Goal: Navigation & Orientation: Find specific page/section

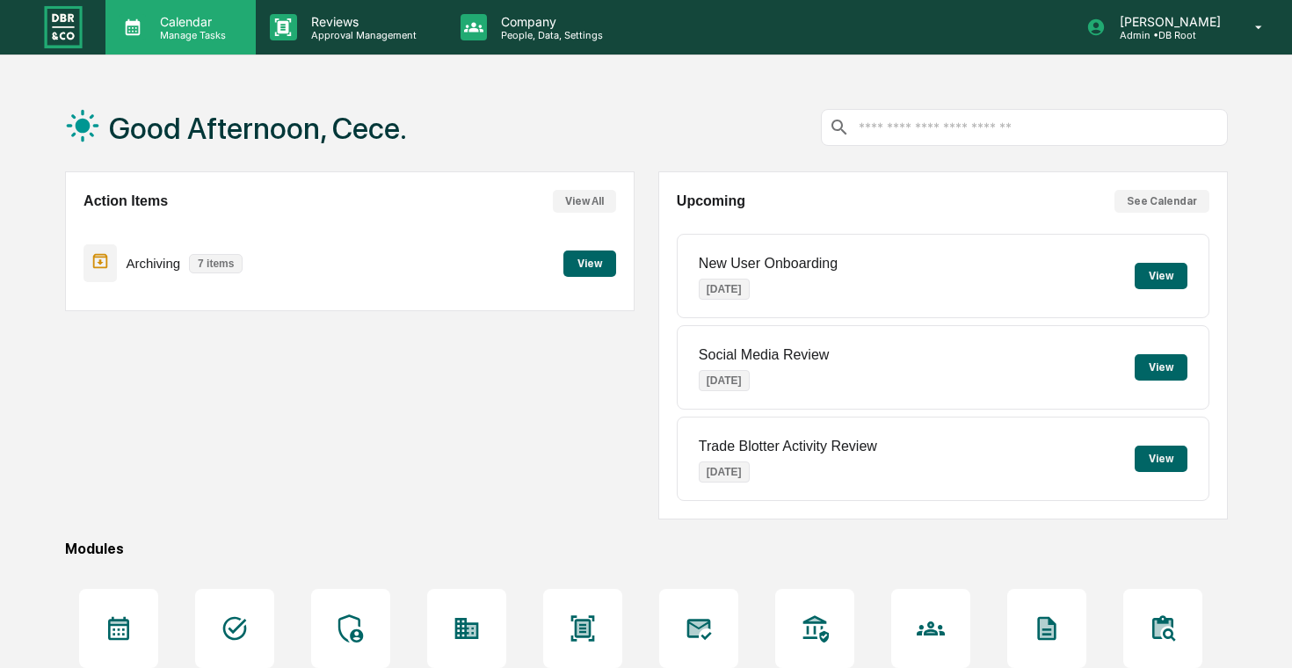
click at [243, 27] on div "Calendar Manage Tasks" at bounding box center [179, 27] width 133 height 27
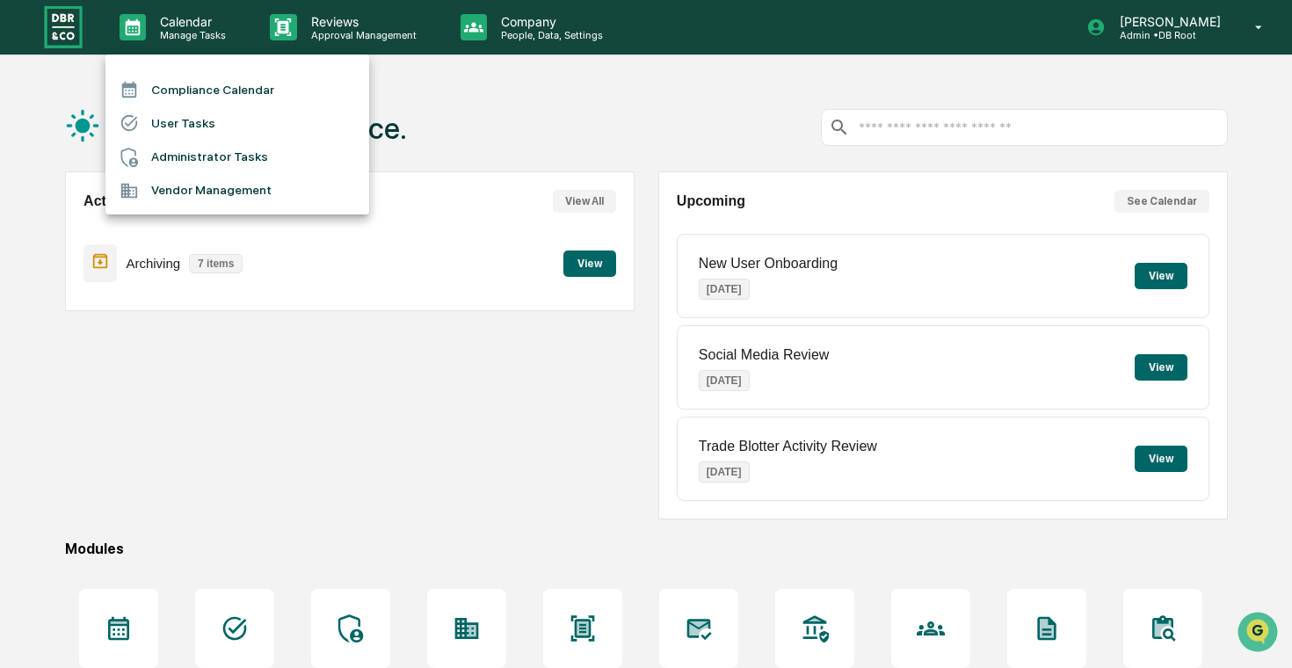
click at [293, 27] on div at bounding box center [646, 334] width 1292 height 668
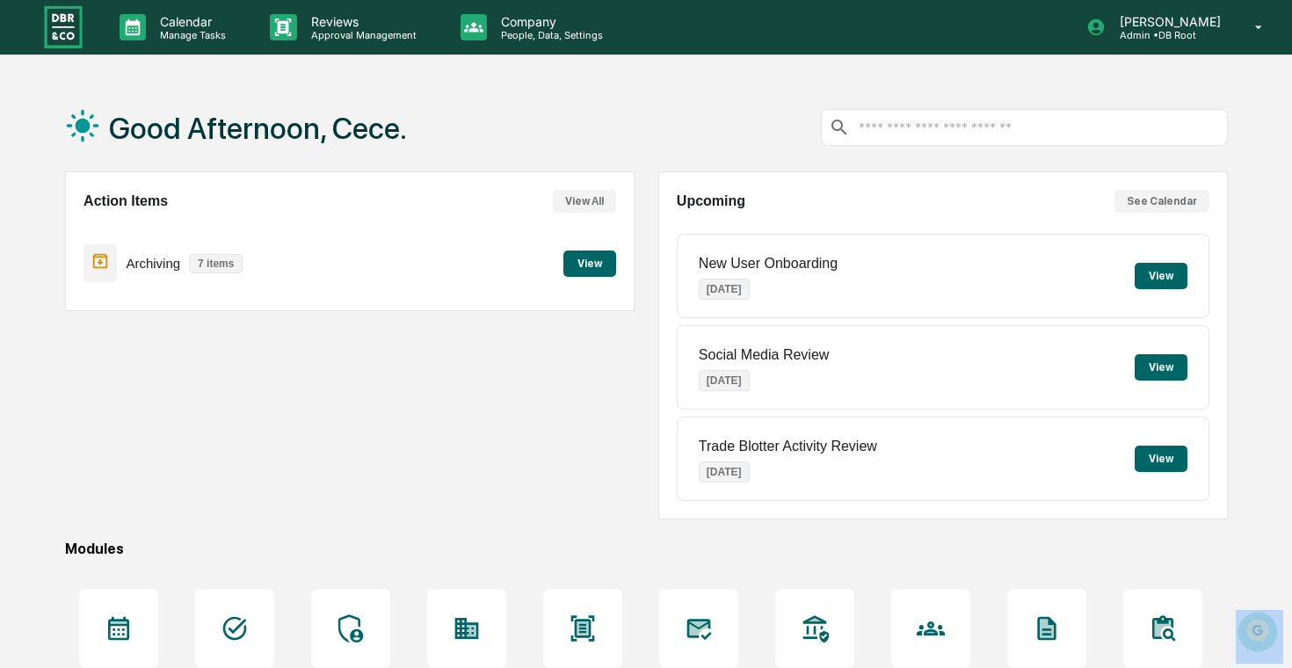
click at [293, 27] on icon at bounding box center [283, 27] width 26 height 26
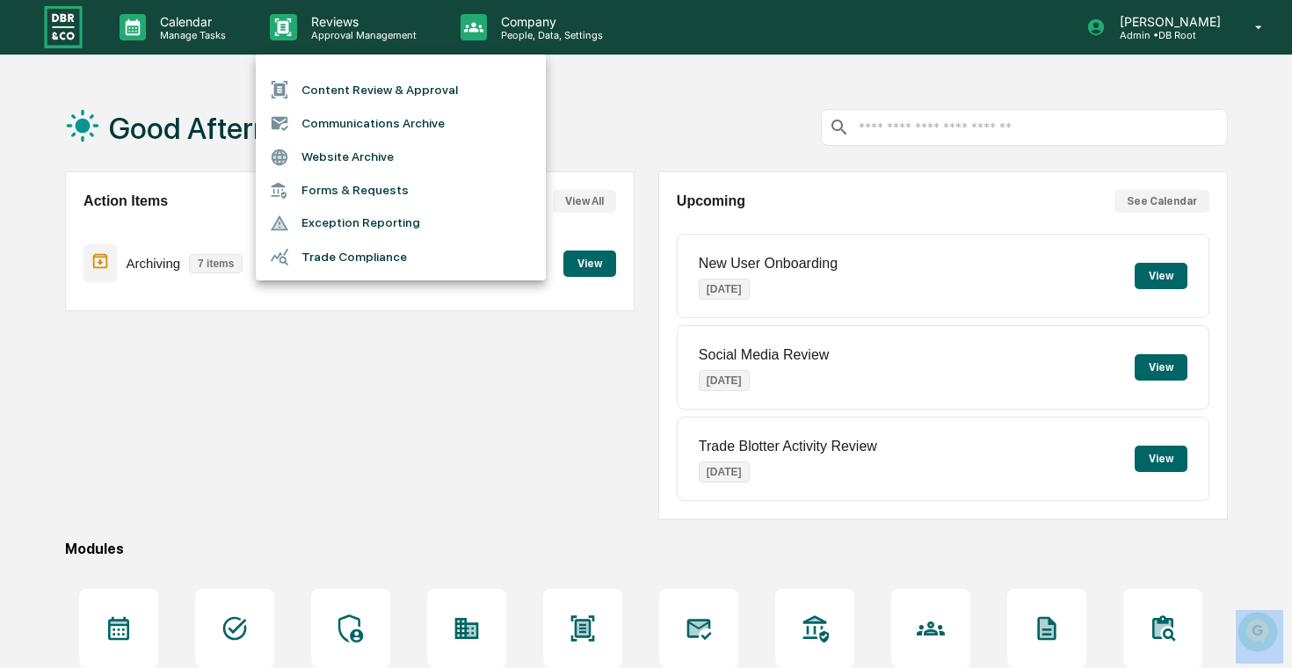
click at [319, 185] on li "Forms & Requests" at bounding box center [401, 190] width 290 height 33
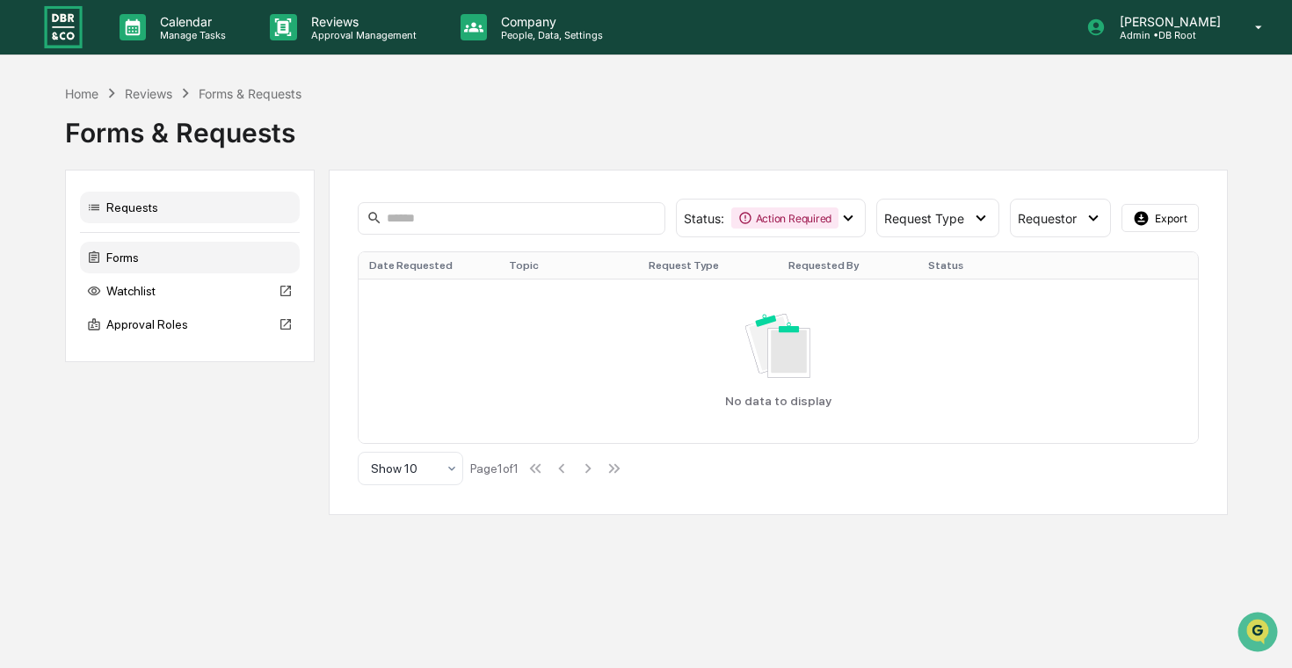
click at [209, 243] on div "Forms" at bounding box center [190, 258] width 220 height 32
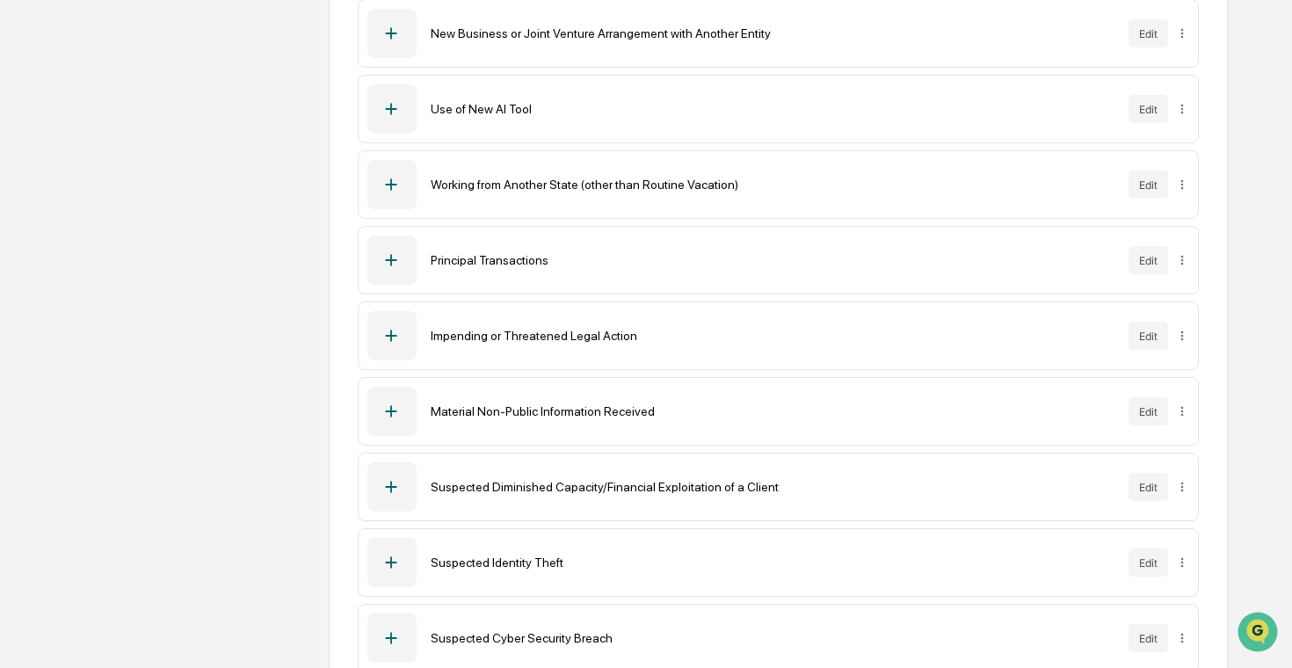
scroll to position [1121, 0]
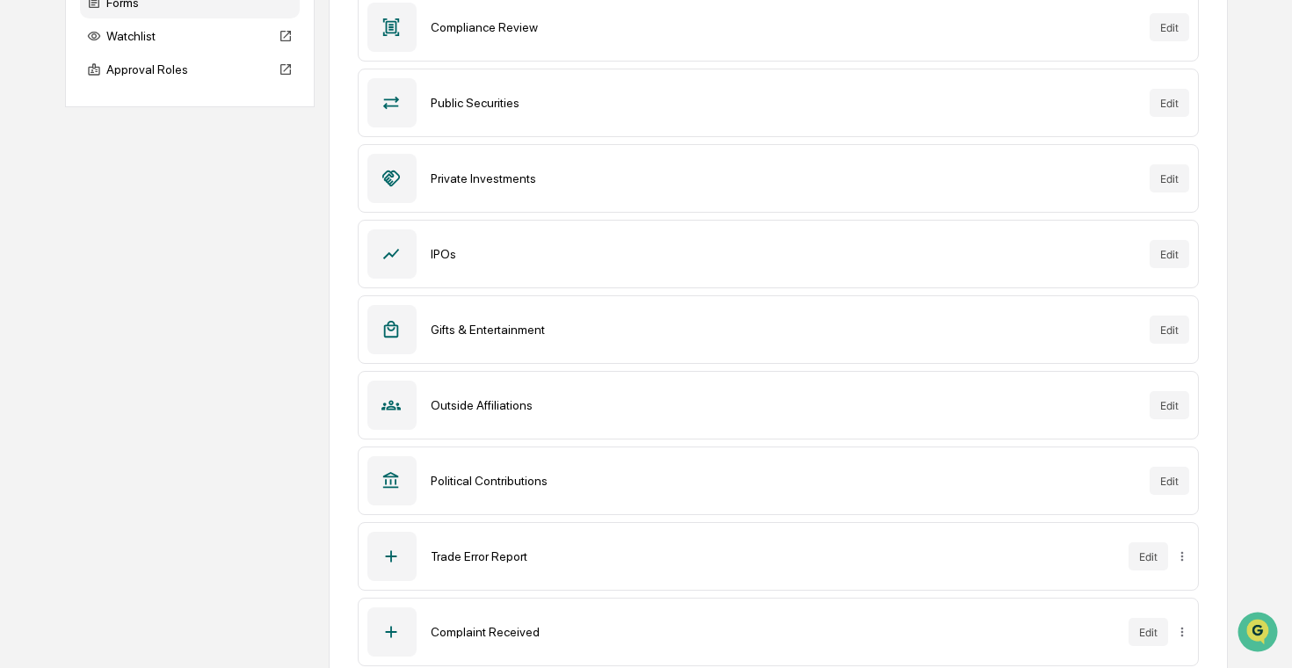
scroll to position [0, 0]
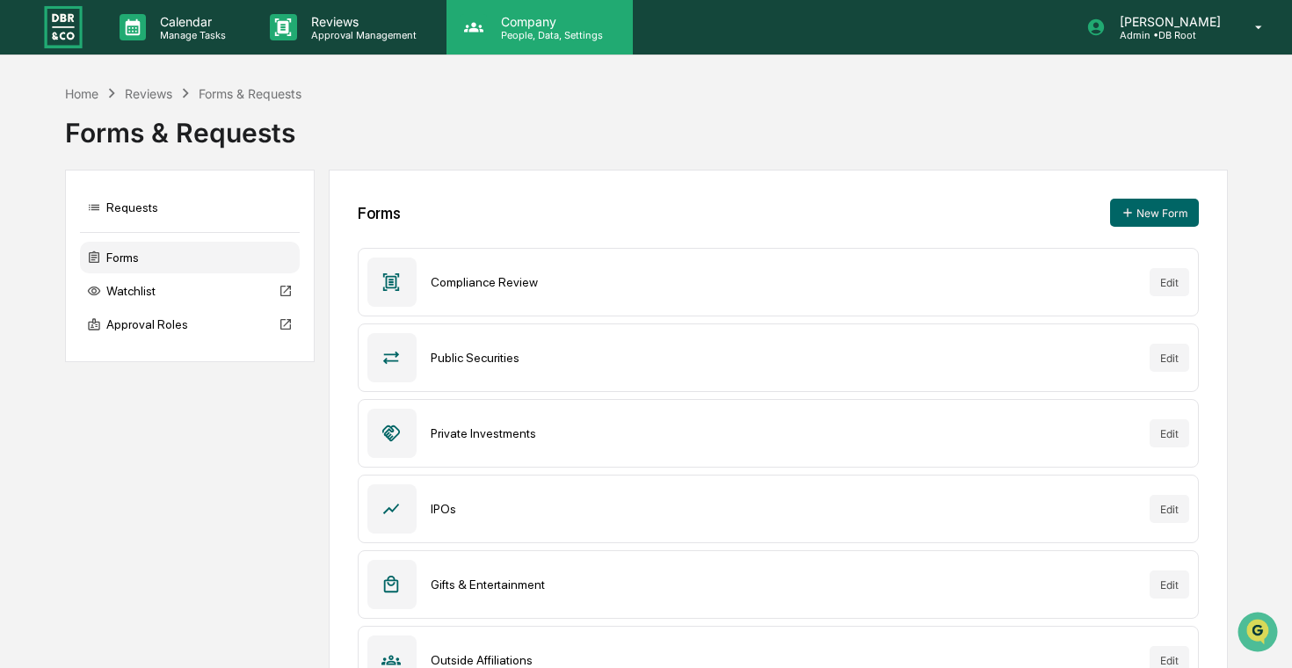
click at [513, 43] on div "Company People, Data, Settings" at bounding box center [539, 27] width 186 height 54
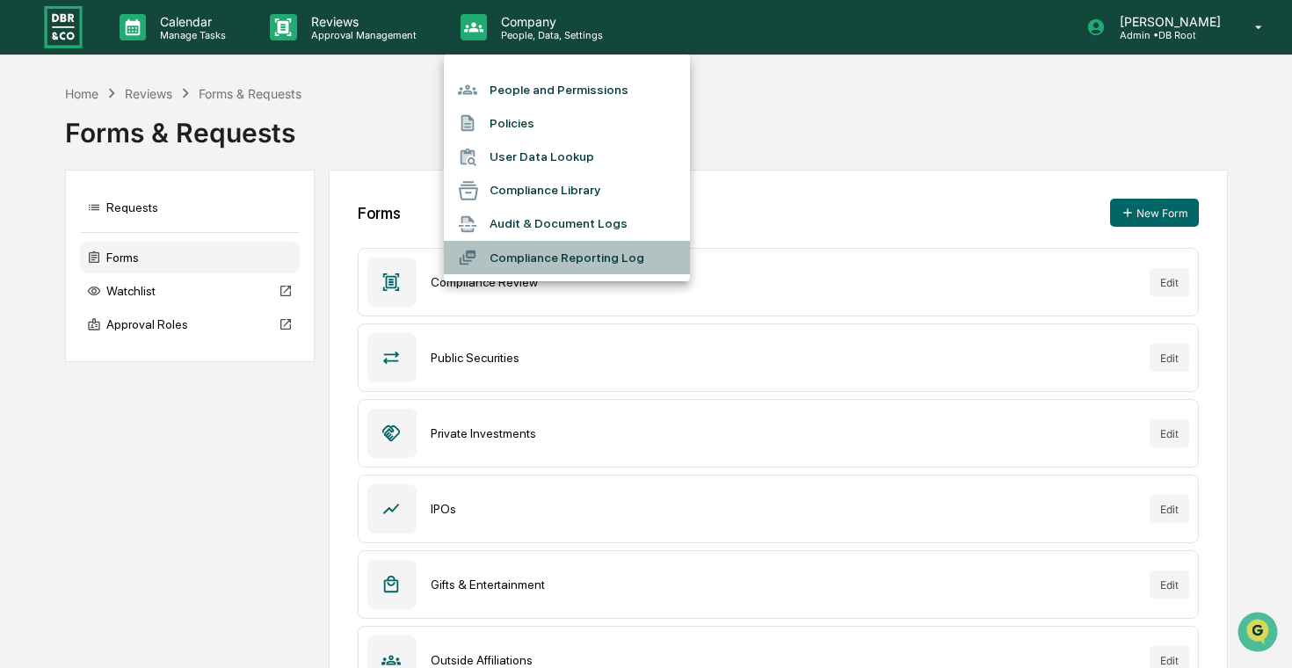
click at [583, 261] on li "Compliance Reporting Log" at bounding box center [567, 257] width 246 height 33
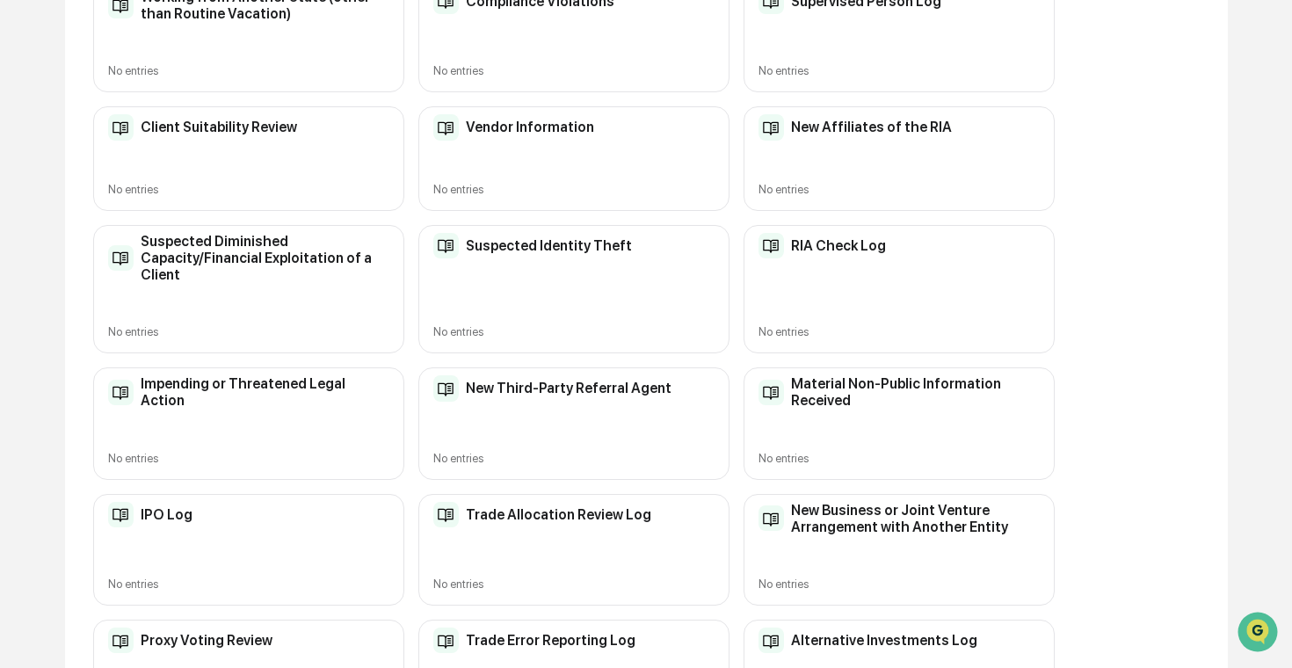
scroll to position [966, 0]
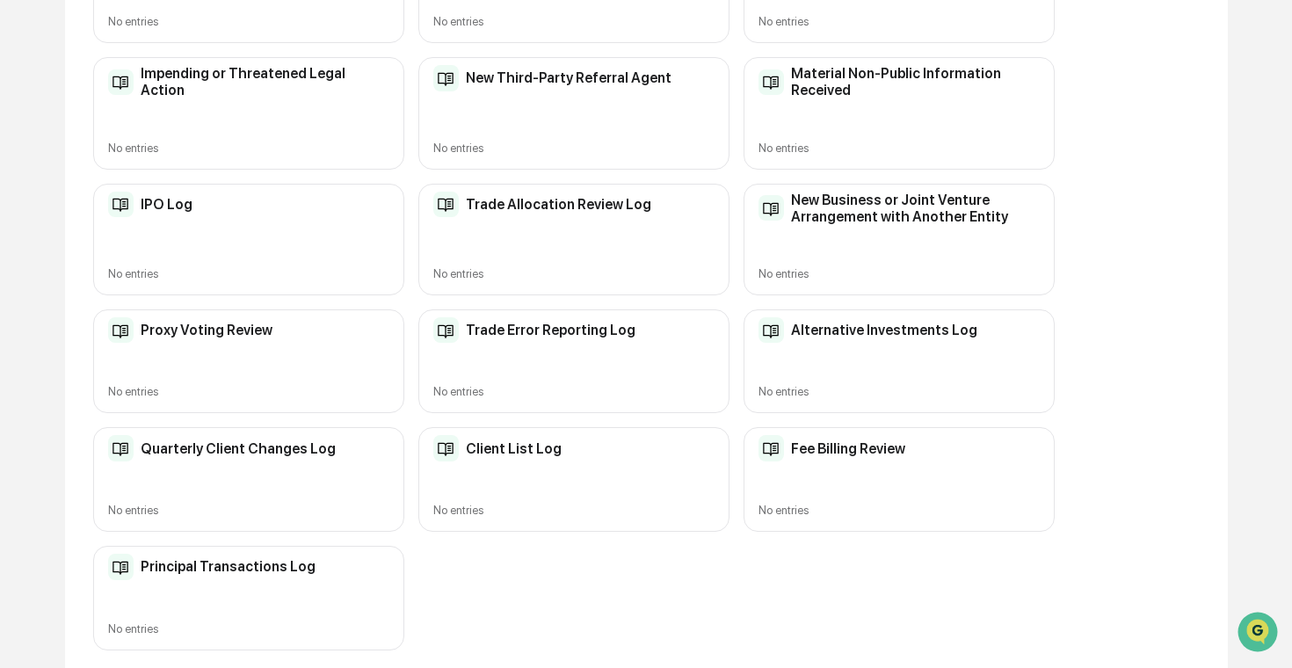
click at [520, 452] on div "Client List Log" at bounding box center [497, 448] width 129 height 26
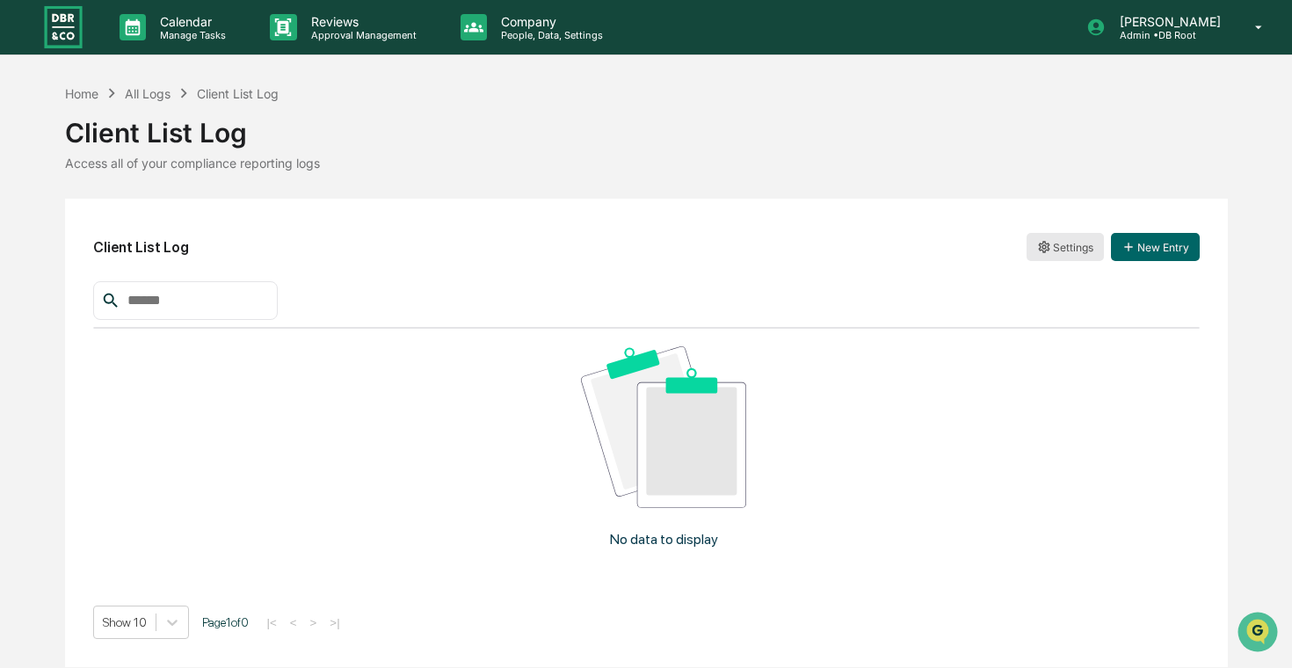
click at [1088, 247] on html "Calendar Manage Tasks Reviews Approval Management Company People, Data, Setting…" at bounding box center [646, 334] width 1292 height 668
click at [1064, 285] on div "Edit" at bounding box center [1065, 283] width 113 height 28
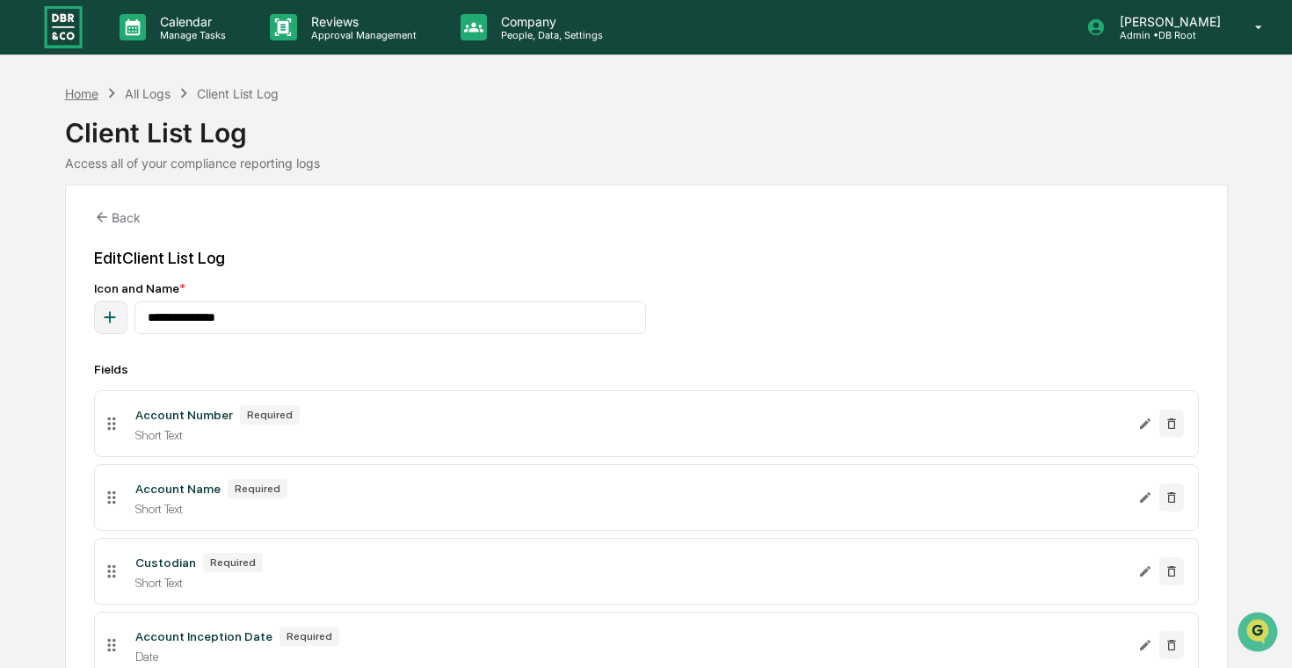
click at [90, 87] on div "Home" at bounding box center [81, 93] width 33 height 15
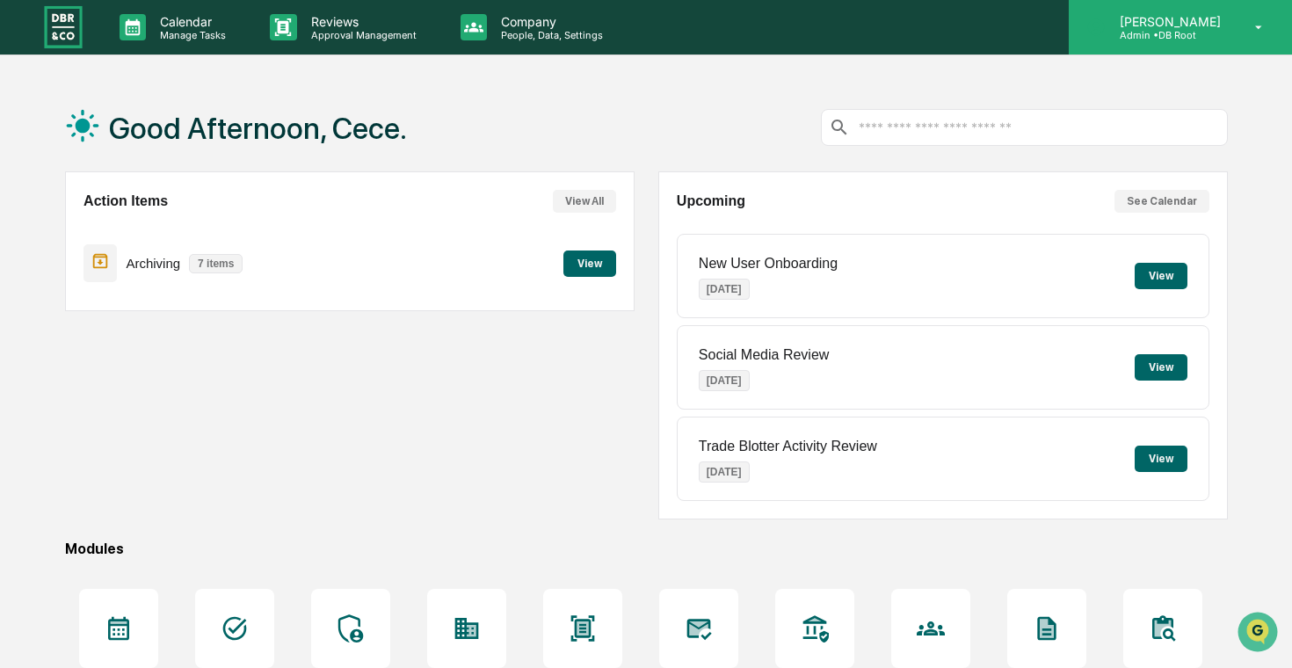
click at [1152, 19] on p "[PERSON_NAME]" at bounding box center [1168, 21] width 124 height 15
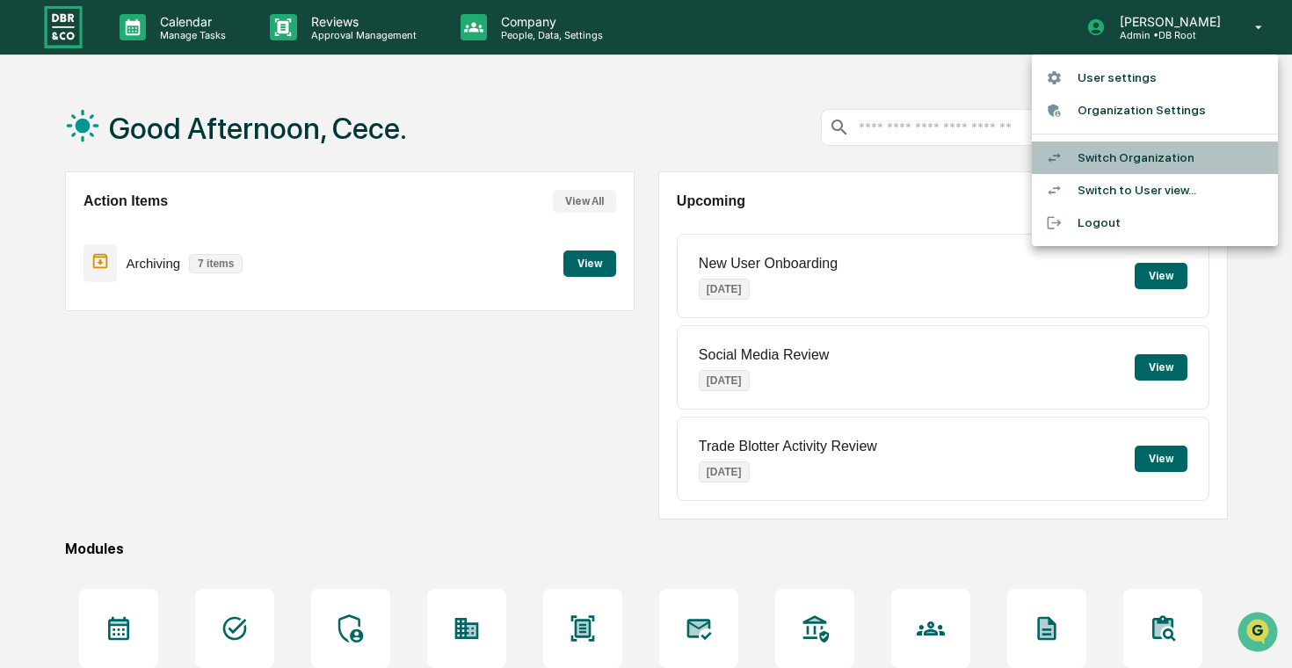
click at [1145, 166] on li "Switch Organization" at bounding box center [1155, 158] width 246 height 33
